Goal: Navigation & Orientation: Find specific page/section

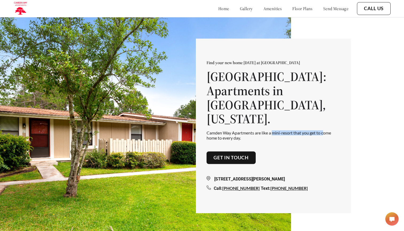
drag, startPoint x: 275, startPoint y: 124, endPoint x: 324, endPoint y: 124, distance: 50.0
click at [324, 130] on p "Camden Way Apartments are like a mini-resort that you get to come home to every…" at bounding box center [274, 135] width 134 height 10
drag, startPoint x: 258, startPoint y: 123, endPoint x: 269, endPoint y: 125, distance: 11.1
click at [269, 130] on p "Camden Way Apartments are like a mini-resort that you get to come home to every…" at bounding box center [274, 135] width 134 height 10
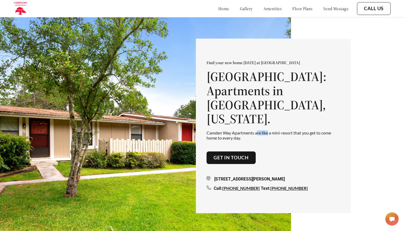
click at [269, 130] on p "Camden Way Apartments are like a mini-resort that you get to come home to every…" at bounding box center [274, 135] width 134 height 10
